Goal: Find specific page/section: Find specific page/section

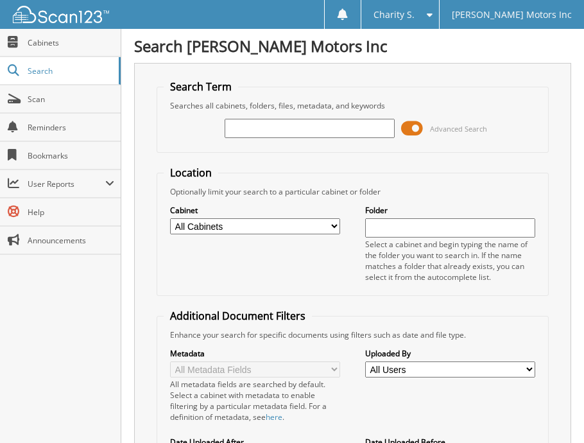
click at [280, 130] on input "text" at bounding box center [310, 128] width 170 height 19
type input "558215"
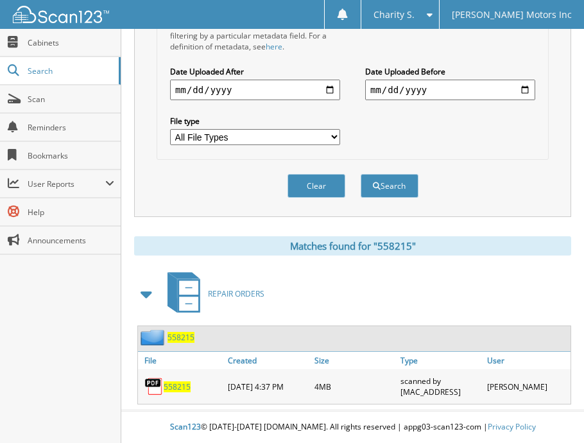
click at [177, 385] on span "558215" at bounding box center [177, 386] width 27 height 11
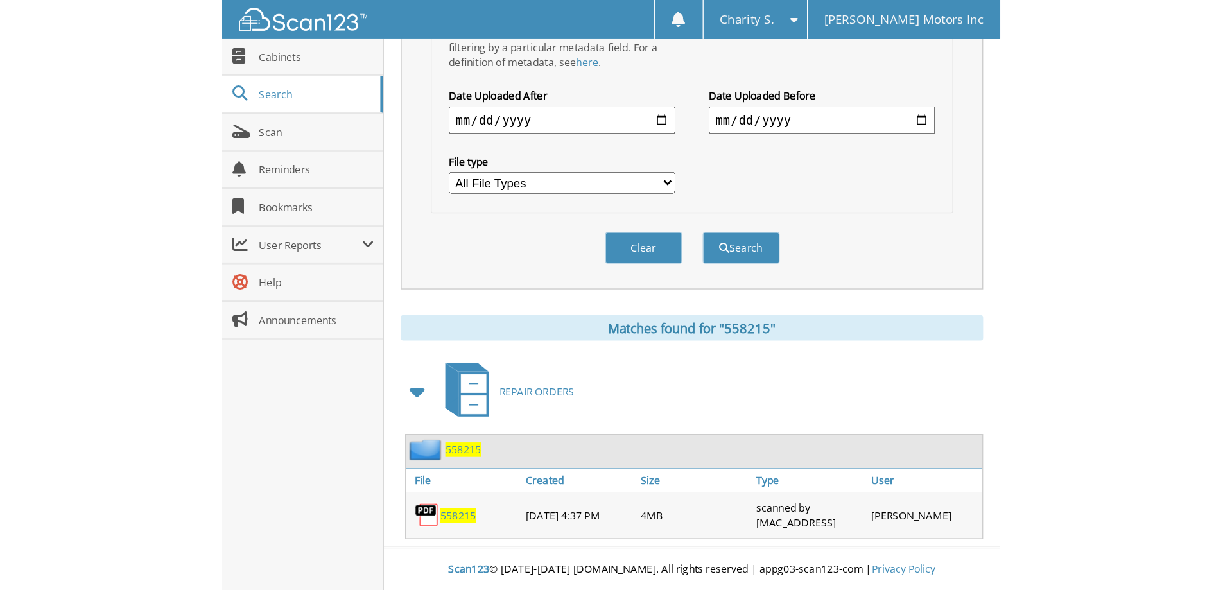
scroll to position [178, 0]
